Goal: Task Accomplishment & Management: Manage account settings

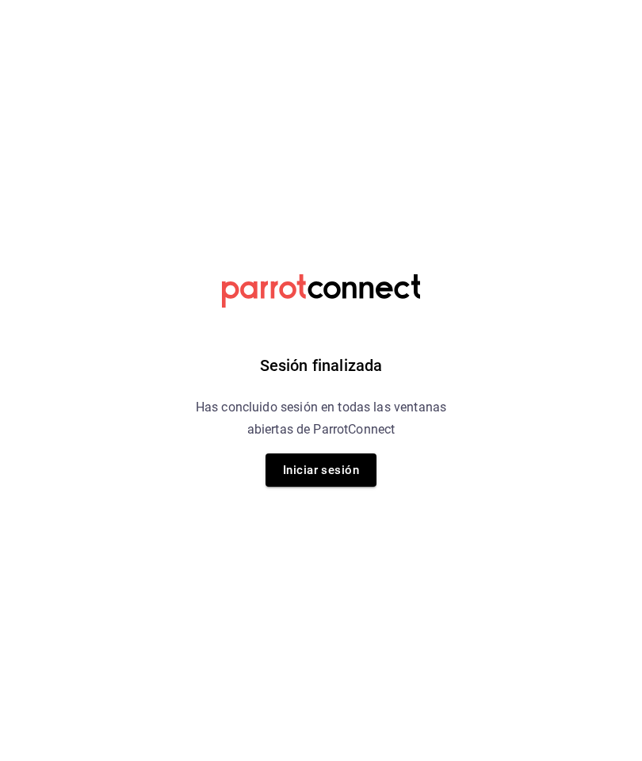
click at [320, 477] on button "Iniciar sesión" at bounding box center [321, 469] width 111 height 33
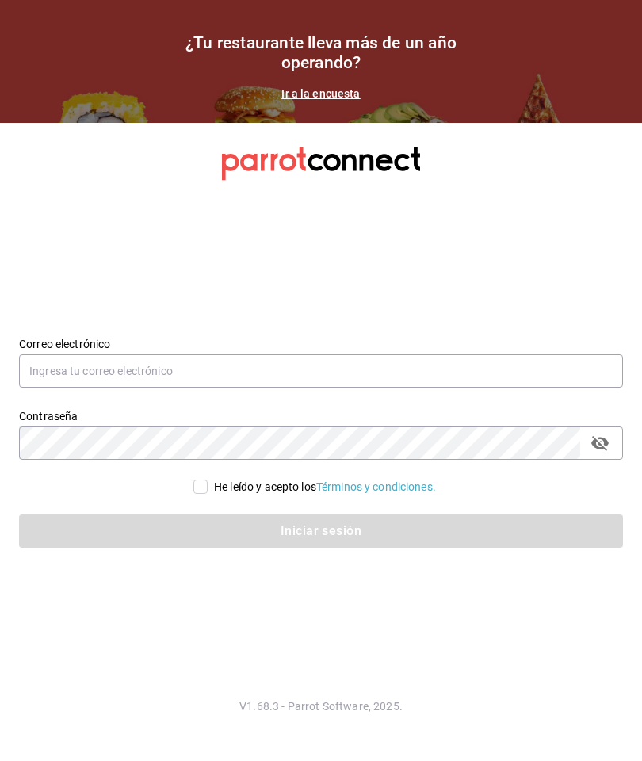
click at [369, 388] on input "text" at bounding box center [321, 370] width 604 height 33
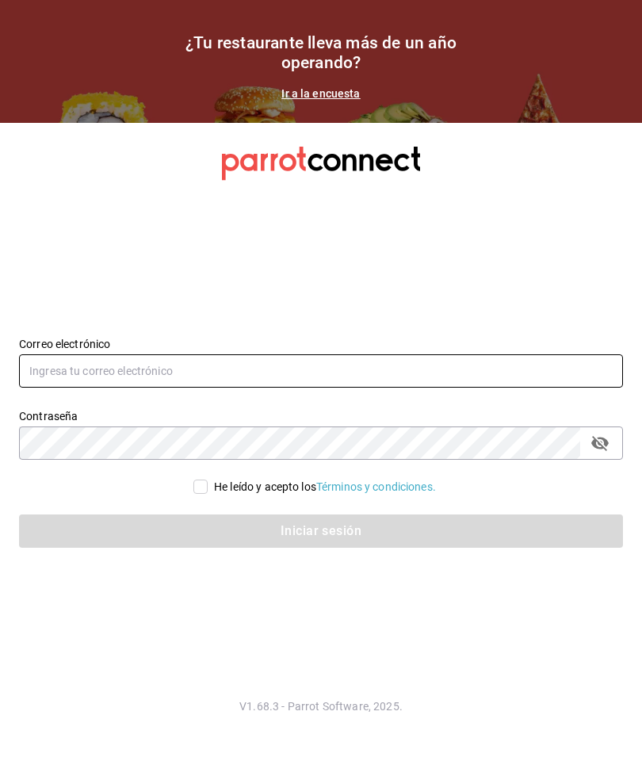
type input "gerjillo123@gmail.com"
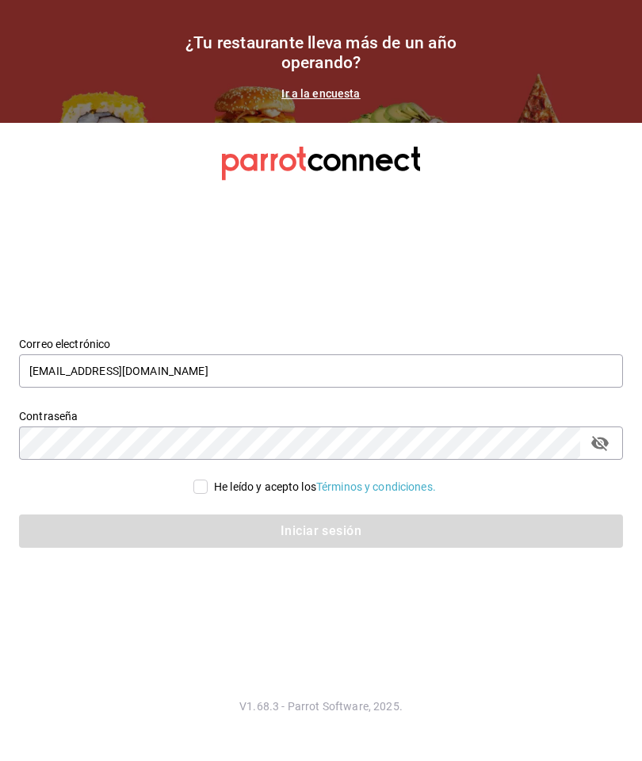
click at [201, 494] on input "He leído y acepto los Términos y condiciones." at bounding box center [200, 487] width 14 height 14
checkbox input "true"
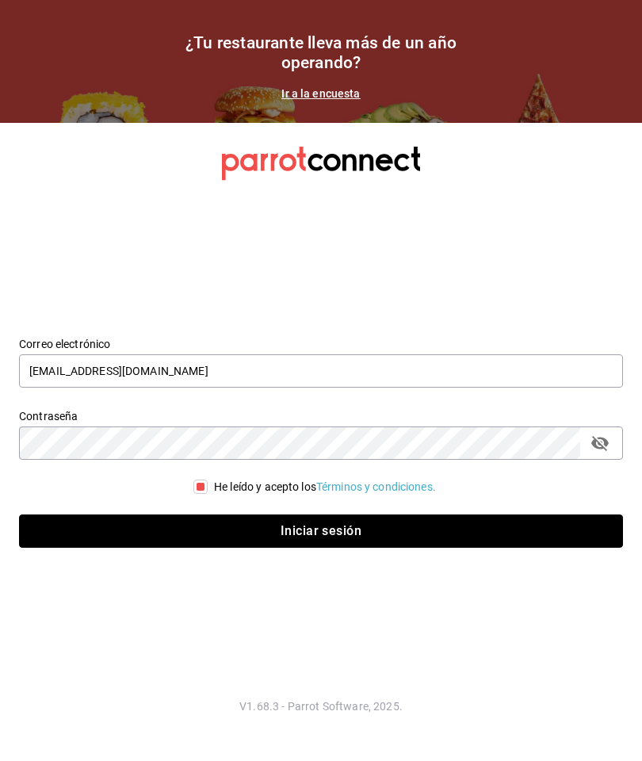
click at [436, 546] on button "Iniciar sesión" at bounding box center [321, 530] width 604 height 33
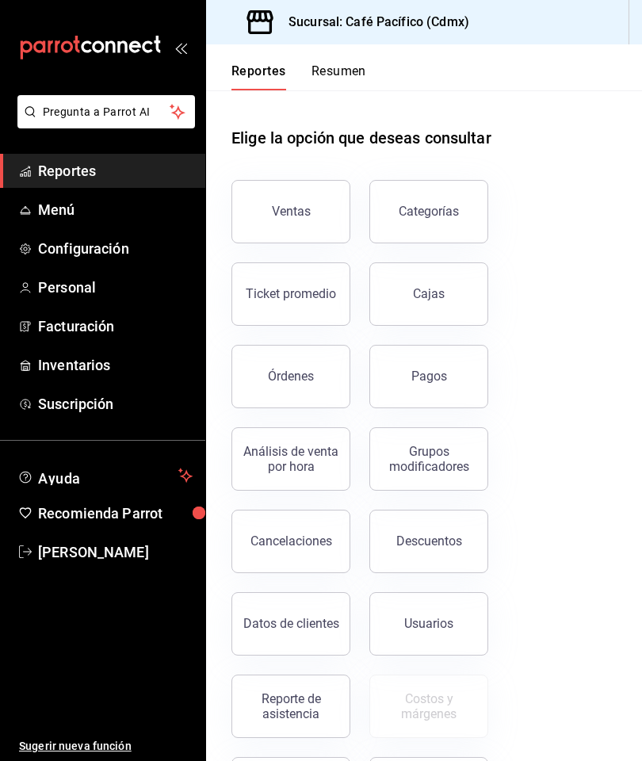
click at [314, 208] on button "Ventas" at bounding box center [290, 211] width 119 height 63
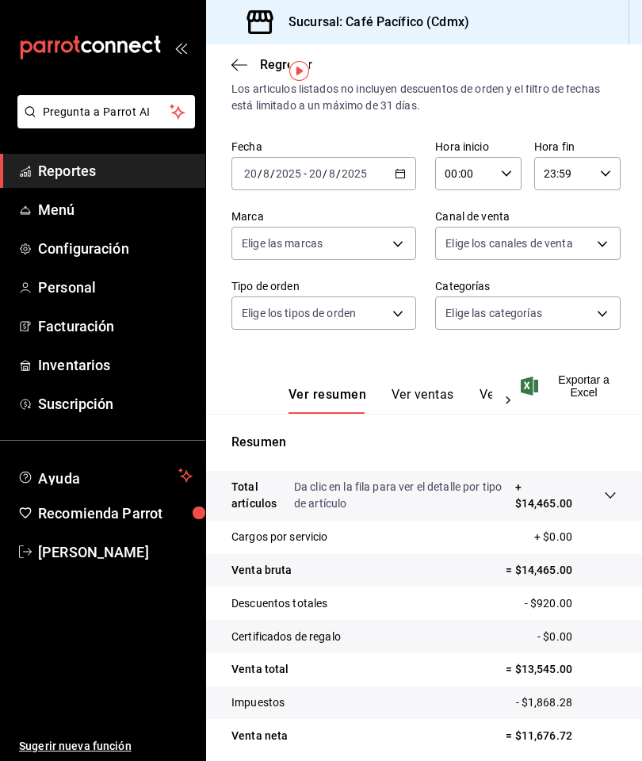
scroll to position [38, 0]
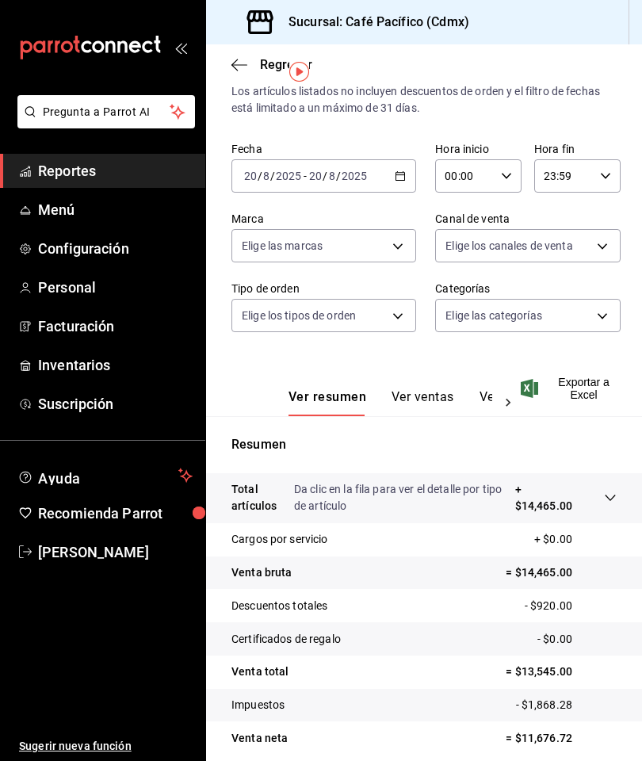
click at [224, 52] on div "Regresar" at bounding box center [424, 64] width 436 height 40
click at [151, 174] on span "Reportes" at bounding box center [115, 170] width 155 height 21
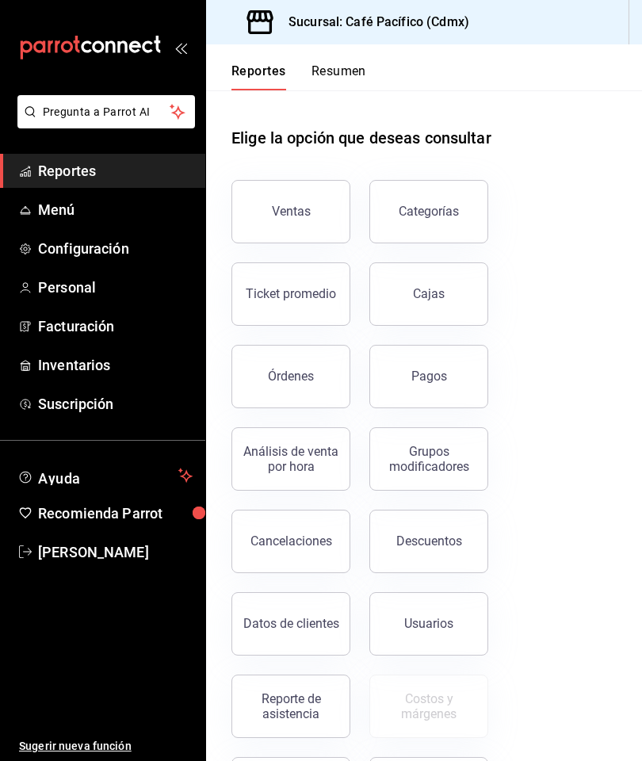
click at [458, 386] on button "Pagos" at bounding box center [428, 376] width 119 height 63
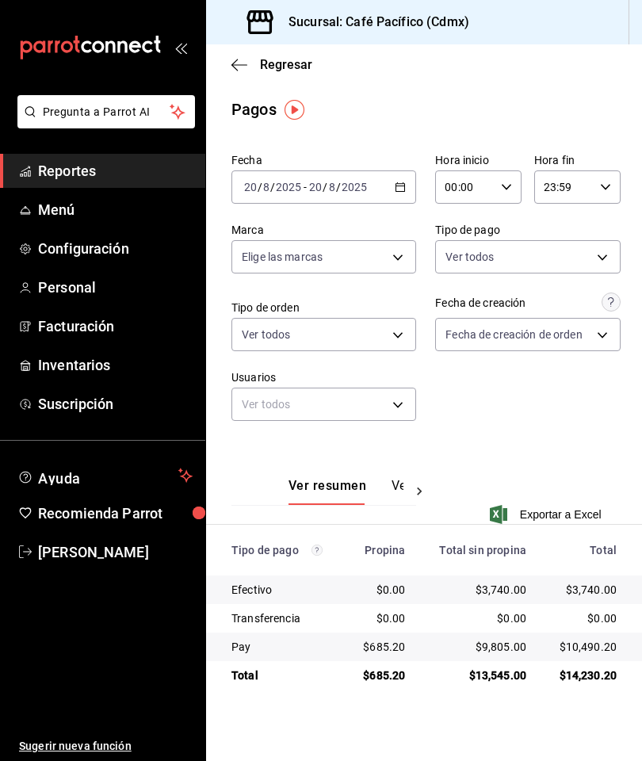
click at [242, 69] on icon "button" at bounding box center [239, 65] width 16 height 14
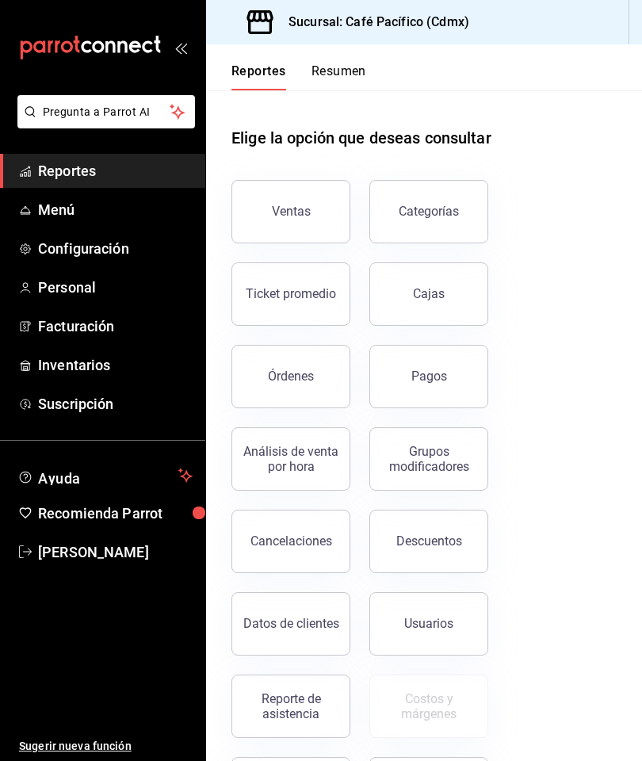
click at [429, 201] on button "Categorías" at bounding box center [428, 211] width 119 height 63
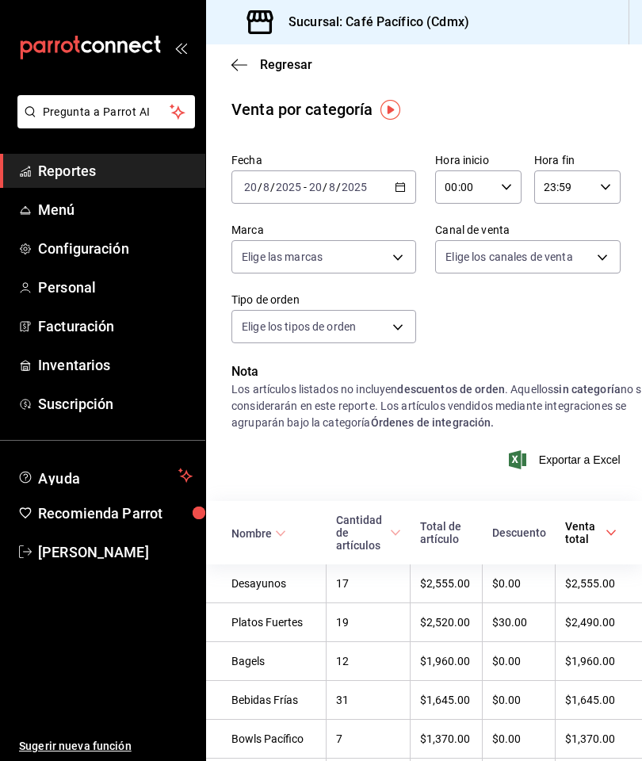
click at [233, 82] on div "Regresar" at bounding box center [424, 64] width 436 height 40
click at [241, 71] on icon "button" at bounding box center [239, 65] width 16 height 14
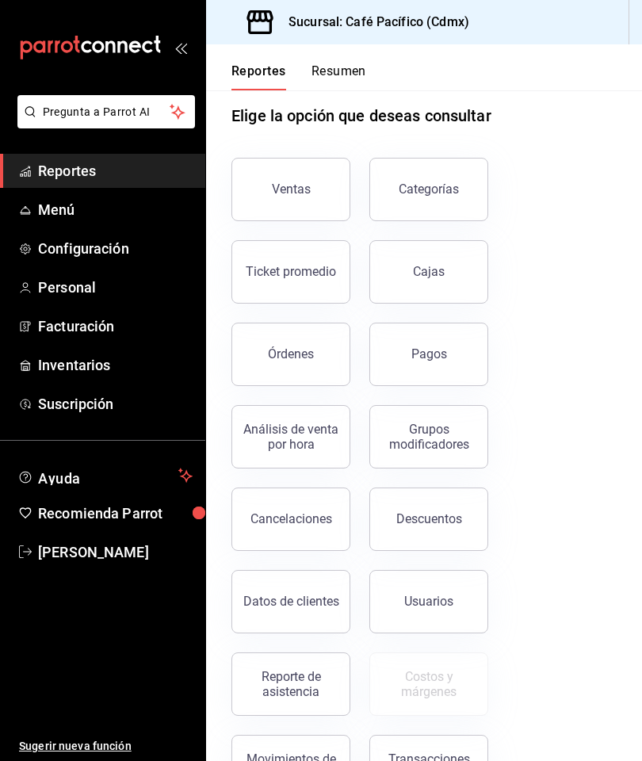
scroll to position [21, 0]
click at [316, 206] on button "Ventas" at bounding box center [290, 190] width 119 height 63
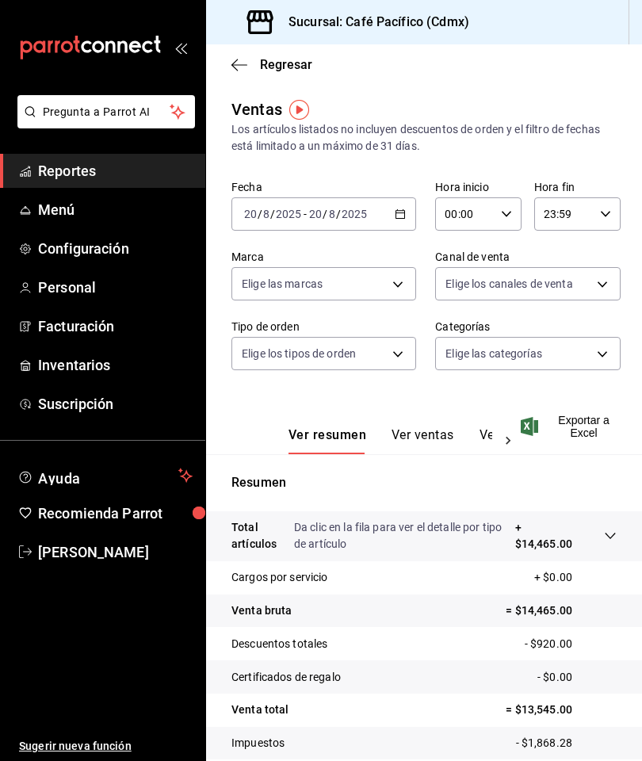
click at [436, 429] on button "Ver ventas" at bounding box center [423, 440] width 63 height 27
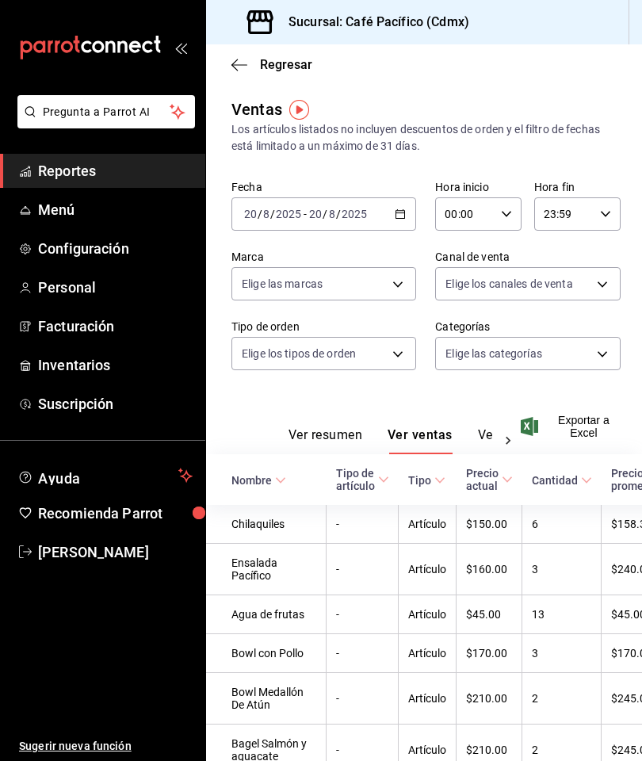
click at [487, 435] on button "Ver cargos" at bounding box center [509, 440] width 63 height 27
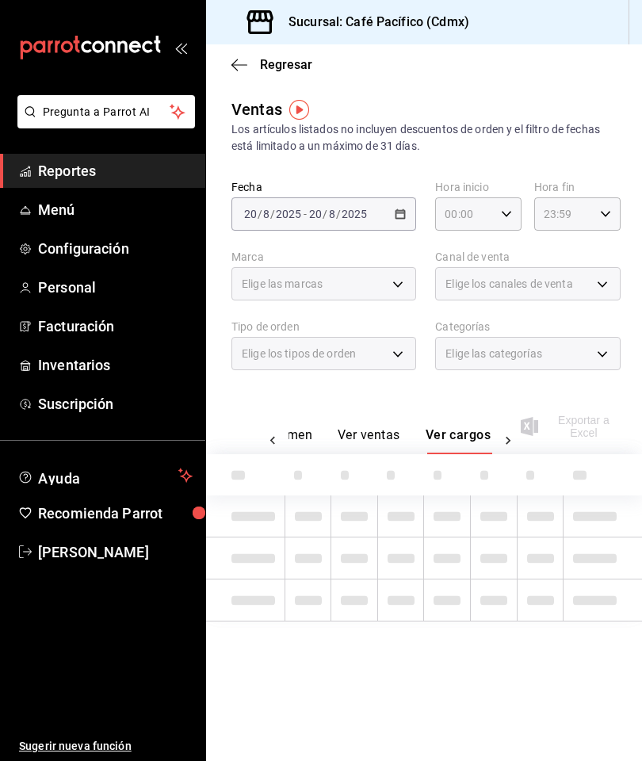
scroll to position [0, 52]
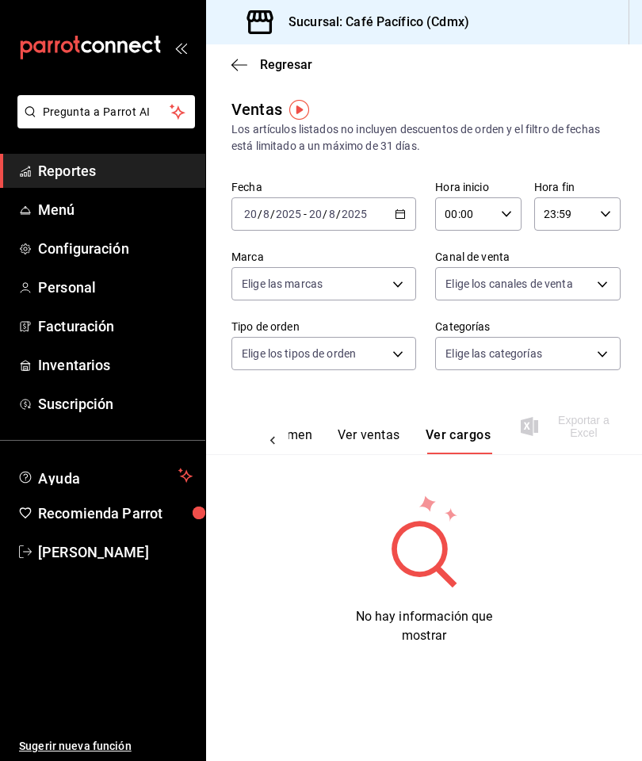
click at [312, 442] on button "Ver resumen" at bounding box center [276, 440] width 74 height 27
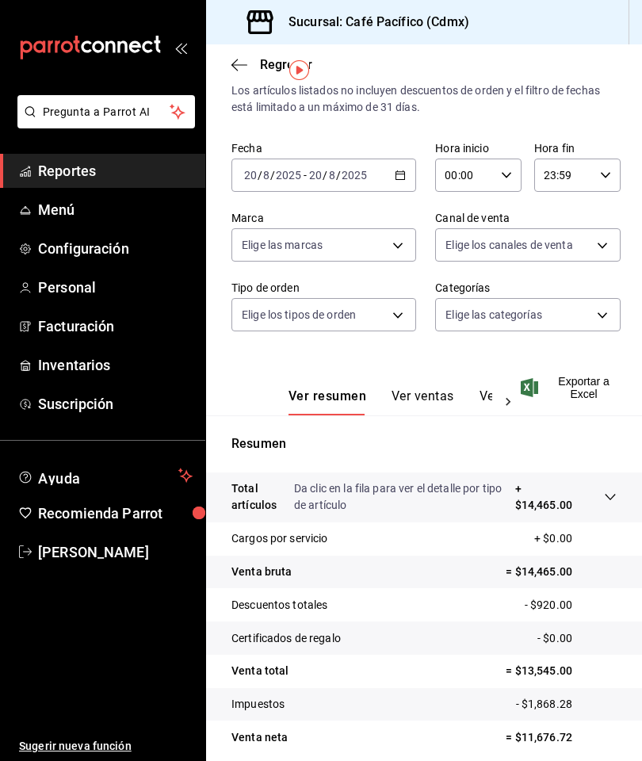
scroll to position [38, 0]
click at [57, 248] on span "Configuración" at bounding box center [115, 248] width 155 height 21
